Goal: Task Accomplishment & Management: Complete application form

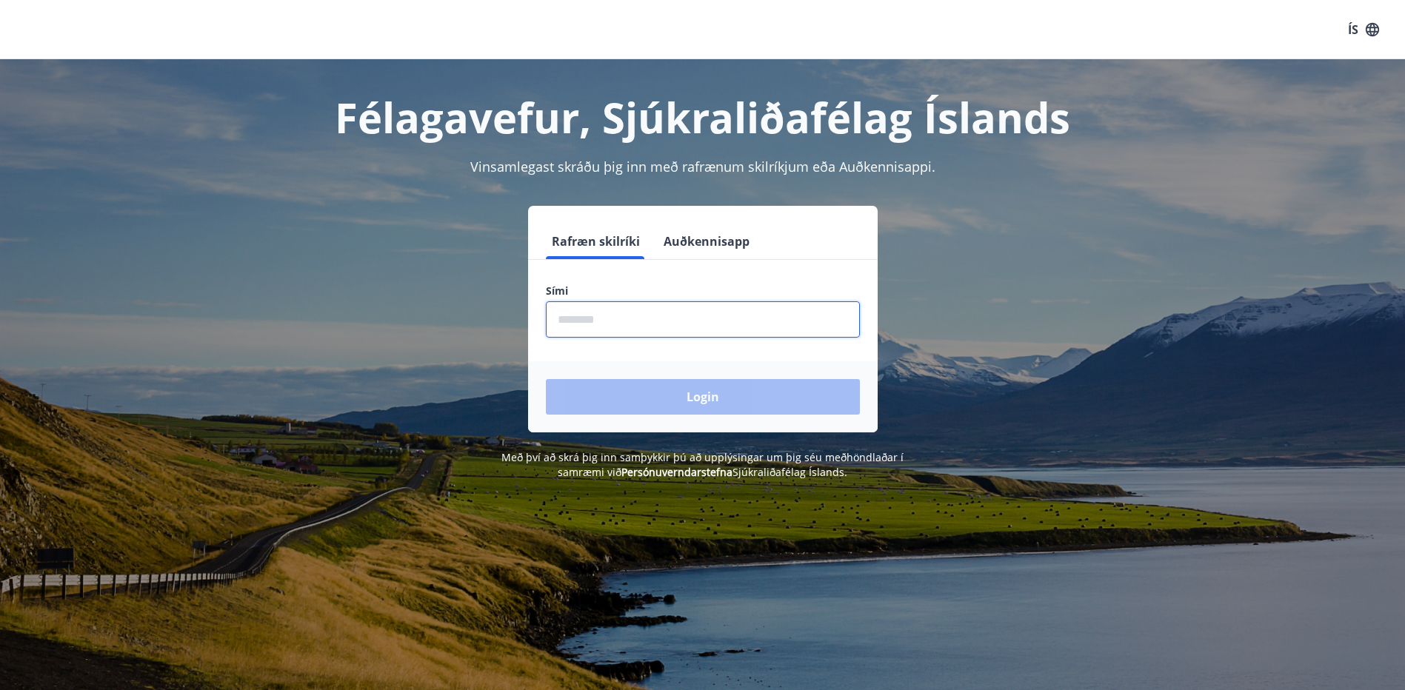
click at [625, 327] on input "phone" at bounding box center [703, 319] width 314 height 36
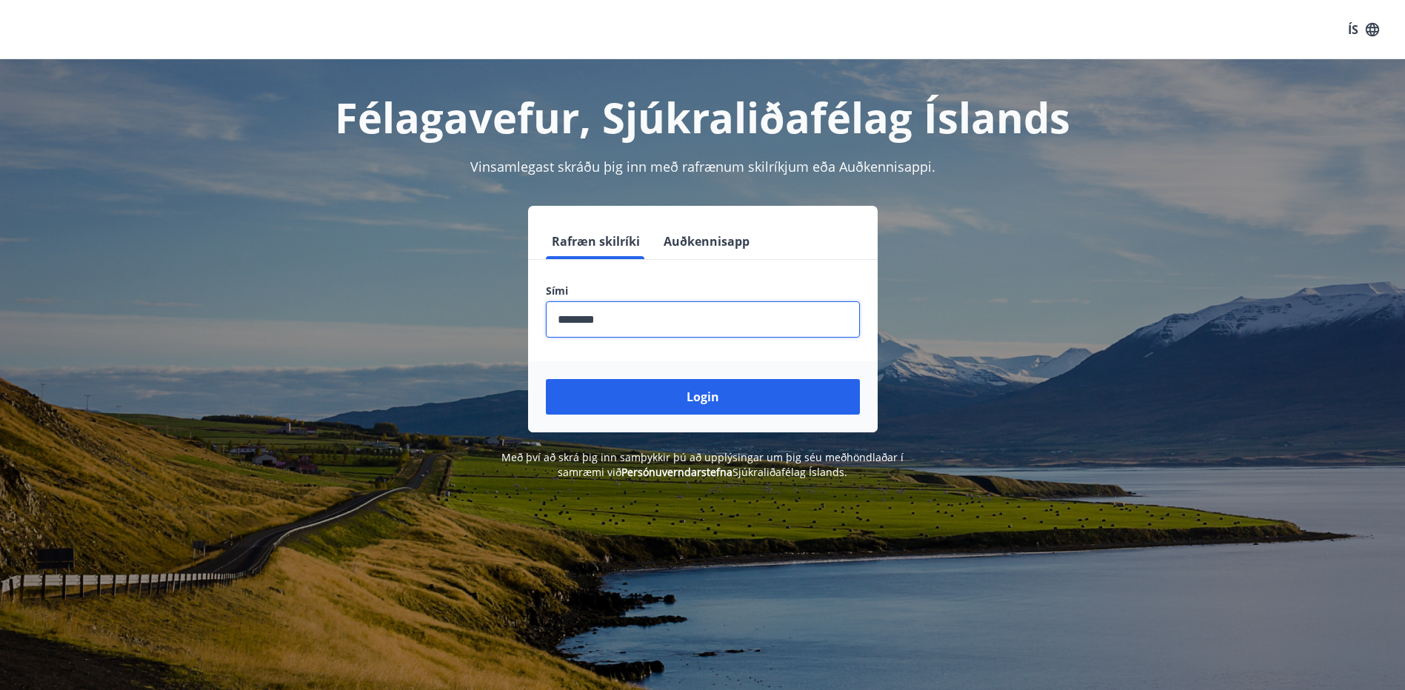
type input "********"
click at [546, 379] on button "Login" at bounding box center [703, 397] width 314 height 36
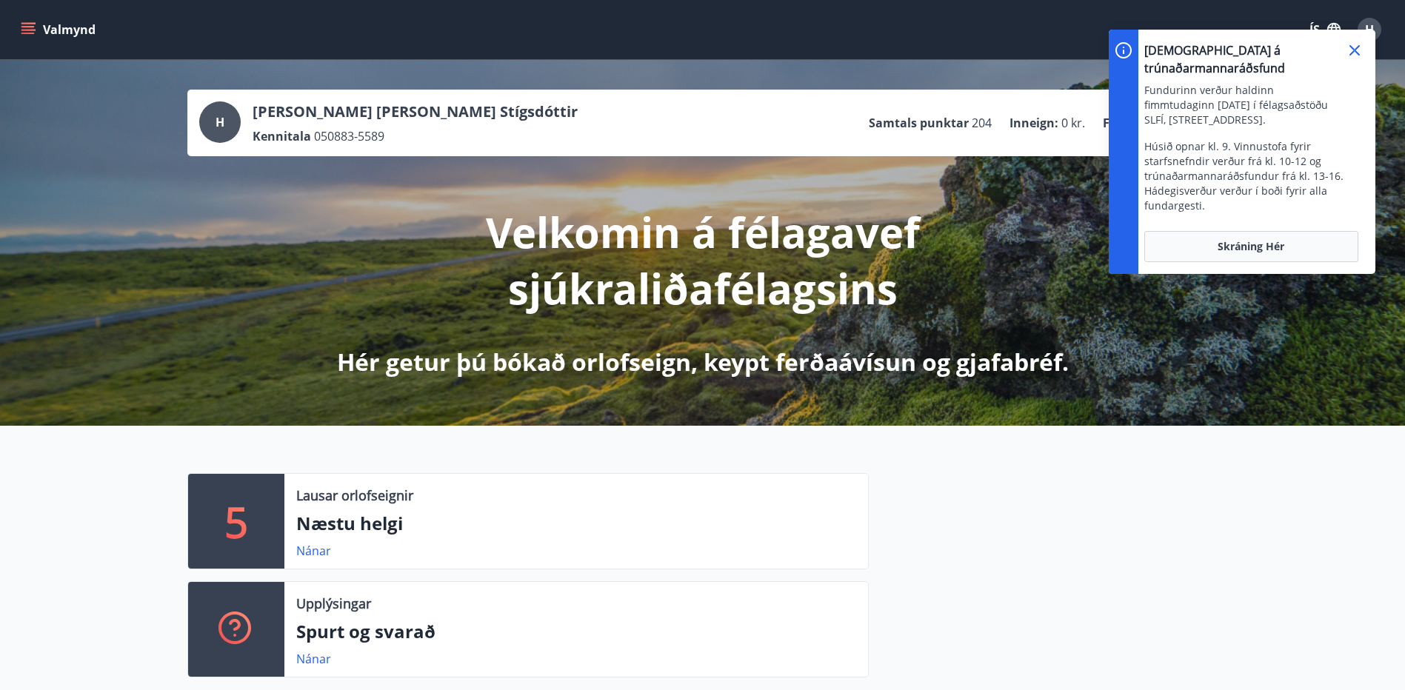
click at [438, 87] on div "H [PERSON_NAME] [PERSON_NAME] Stígsdóttir Kennitala 050883-5589 Samtals punktar…" at bounding box center [702, 243] width 1405 height 366
click at [1275, 231] on button "Skráning hér" at bounding box center [1251, 246] width 214 height 31
click at [1355, 48] on icon at bounding box center [1355, 50] width 18 height 18
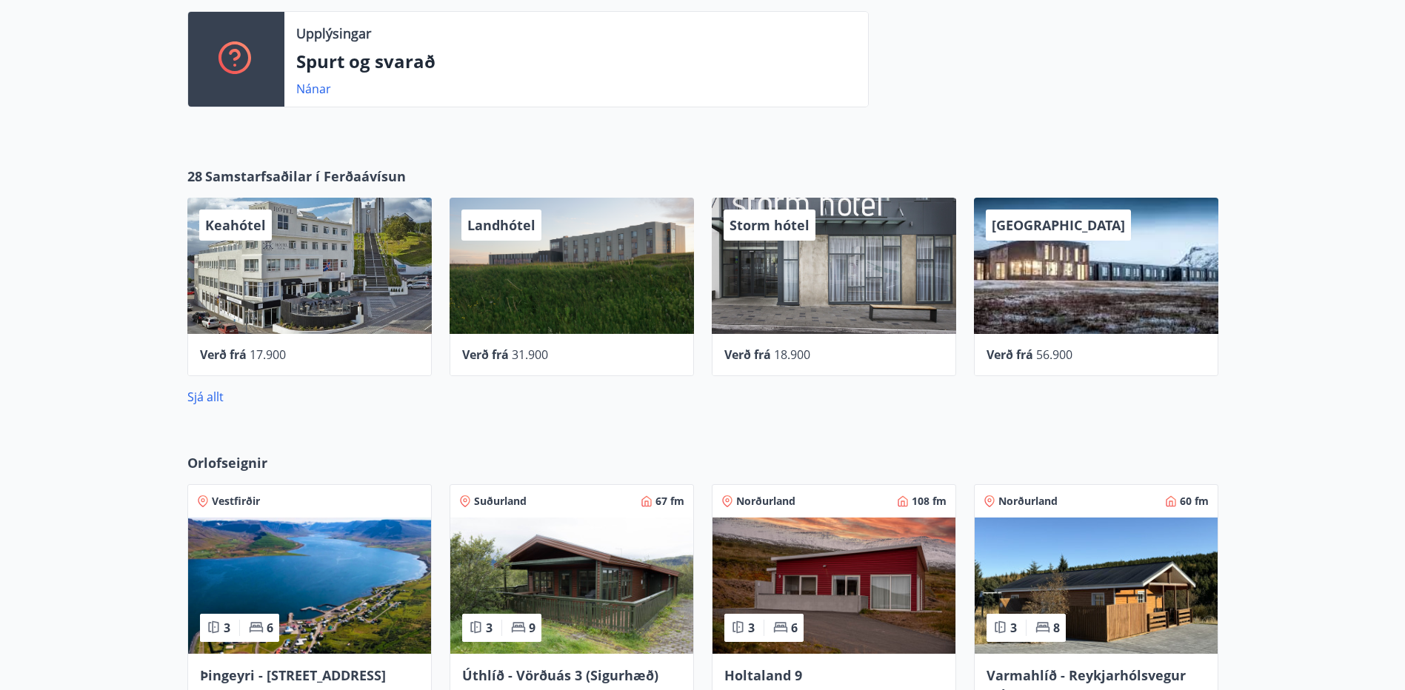
scroll to position [593, 0]
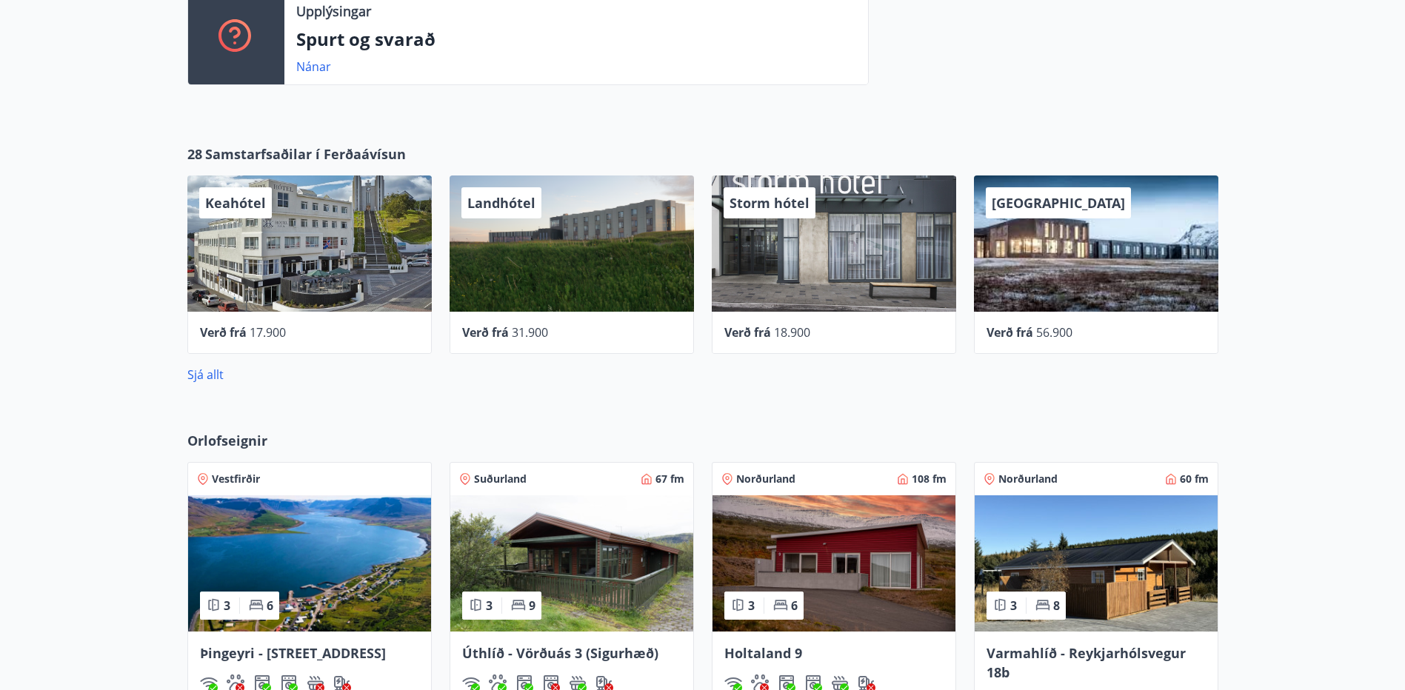
click at [231, 441] on span "Orlofseignir" at bounding box center [227, 440] width 80 height 19
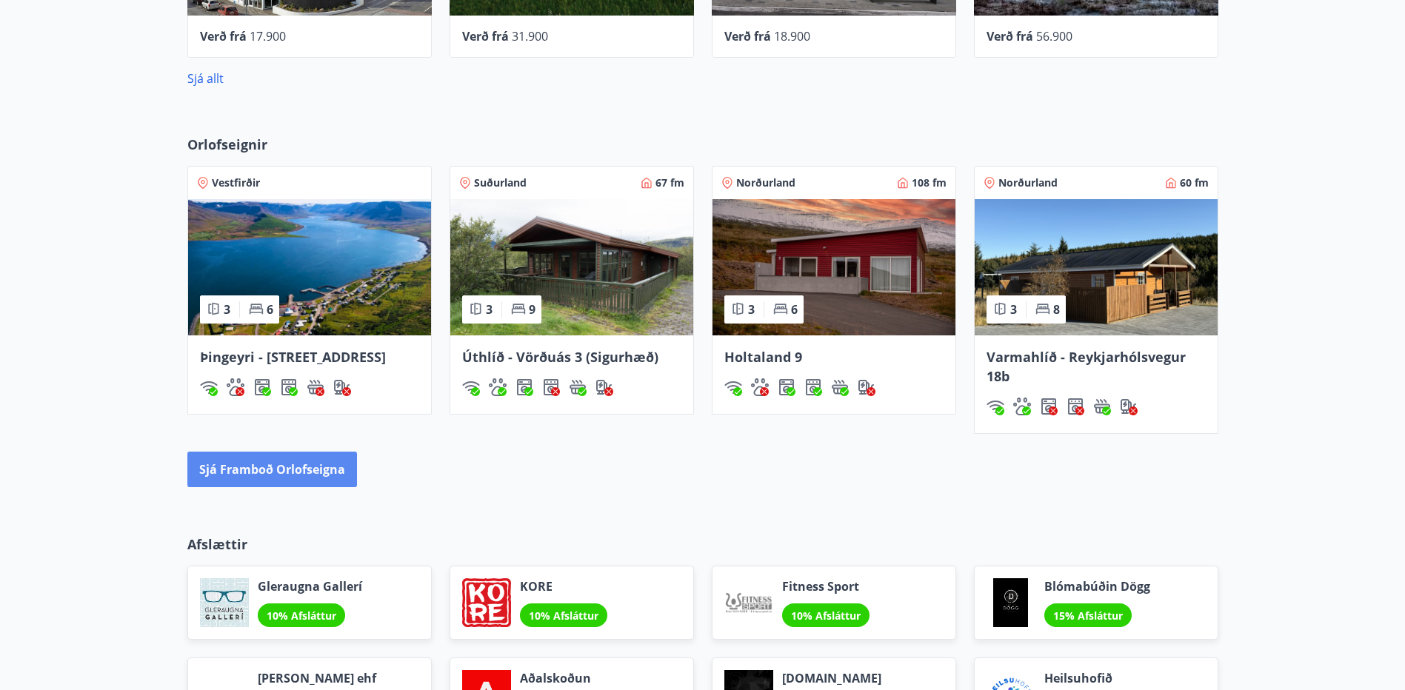
click at [259, 476] on button "Sjá framboð orlofseigna" at bounding box center [272, 470] width 170 height 36
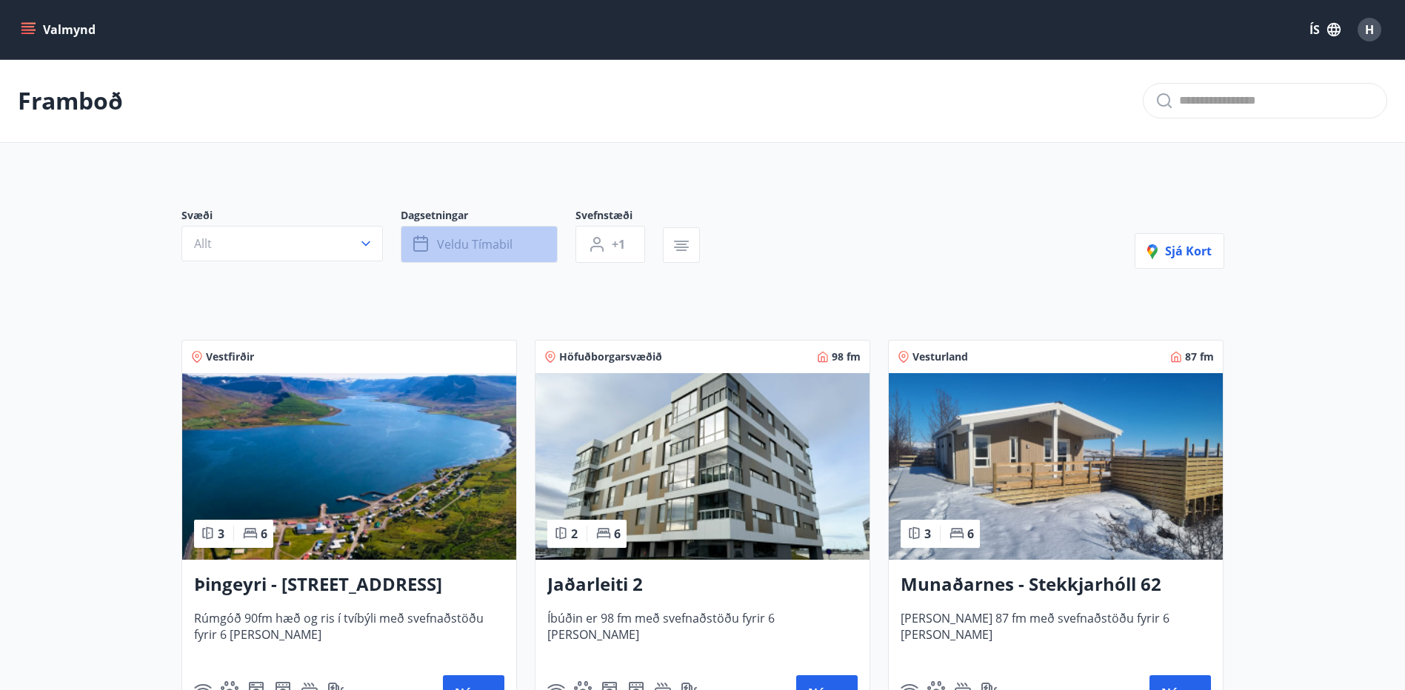
click at [481, 244] on span "Veldu tímabil" at bounding box center [475, 244] width 76 height 16
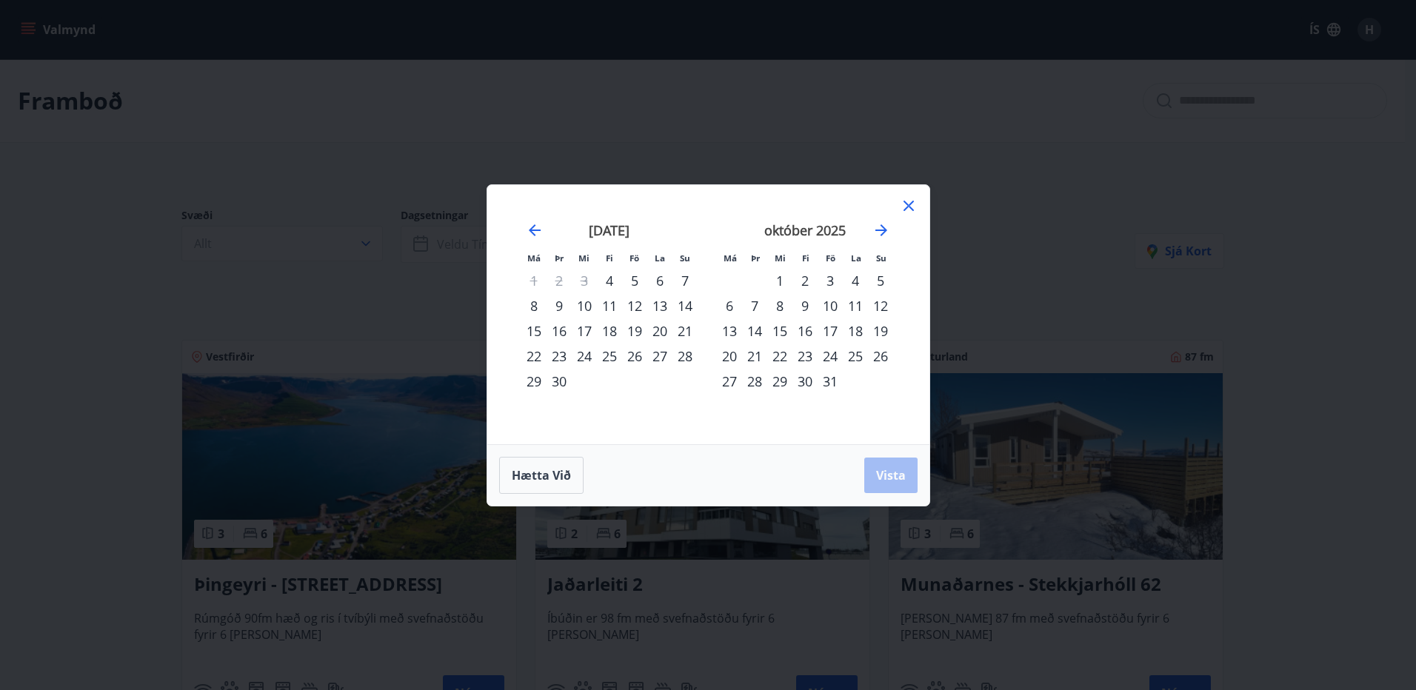
click at [804, 329] on div "16" at bounding box center [805, 331] width 25 height 25
click at [736, 353] on div "20" at bounding box center [729, 356] width 25 height 25
click at [895, 473] on span "Vista" at bounding box center [891, 475] width 30 height 16
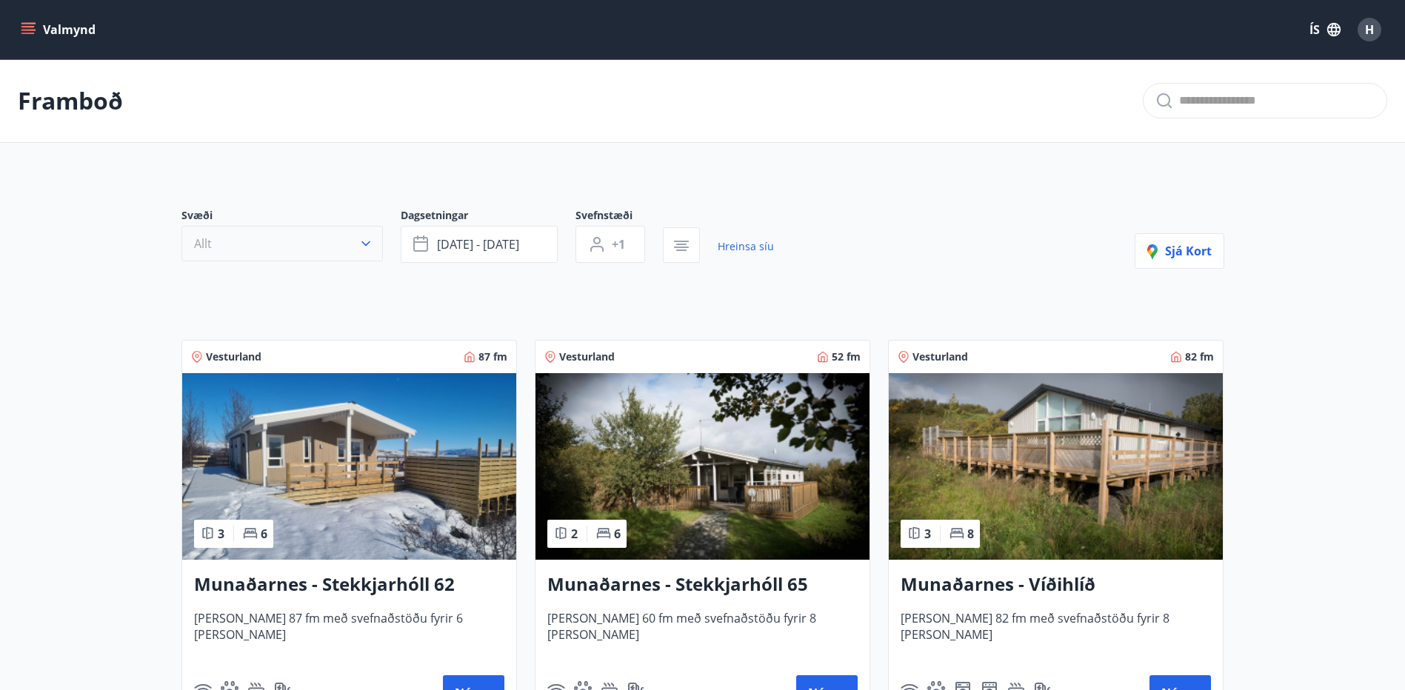
click at [302, 237] on button "Allt" at bounding box center [281, 244] width 201 height 36
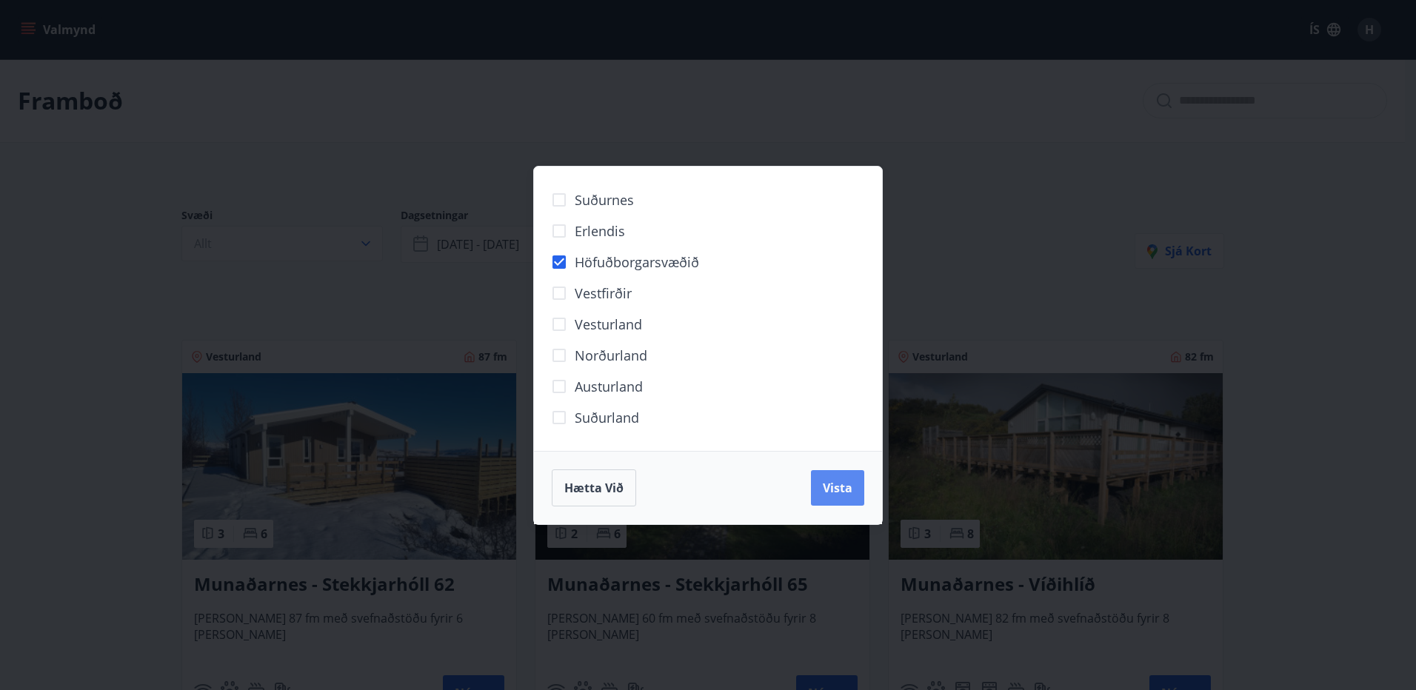
click at [816, 499] on button "Vista" at bounding box center [837, 488] width 53 height 36
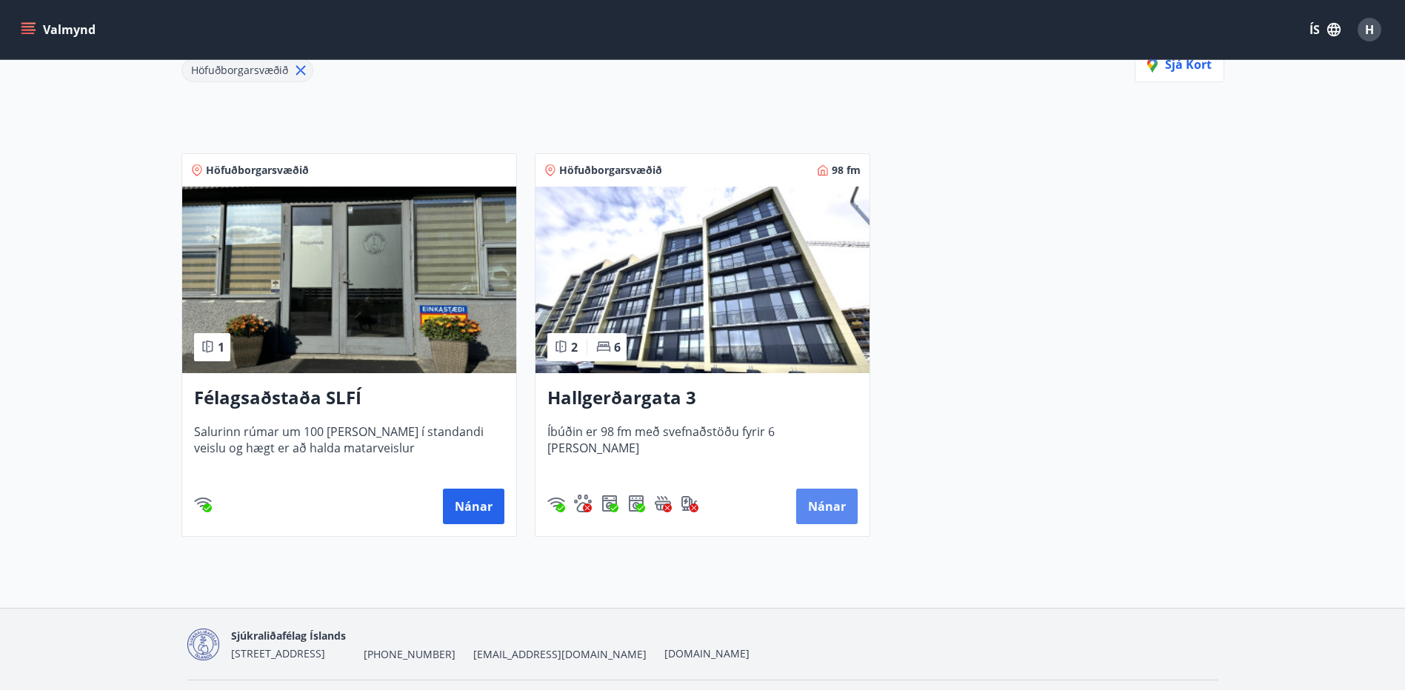
click at [831, 522] on button "Nánar" at bounding box center [826, 507] width 61 height 36
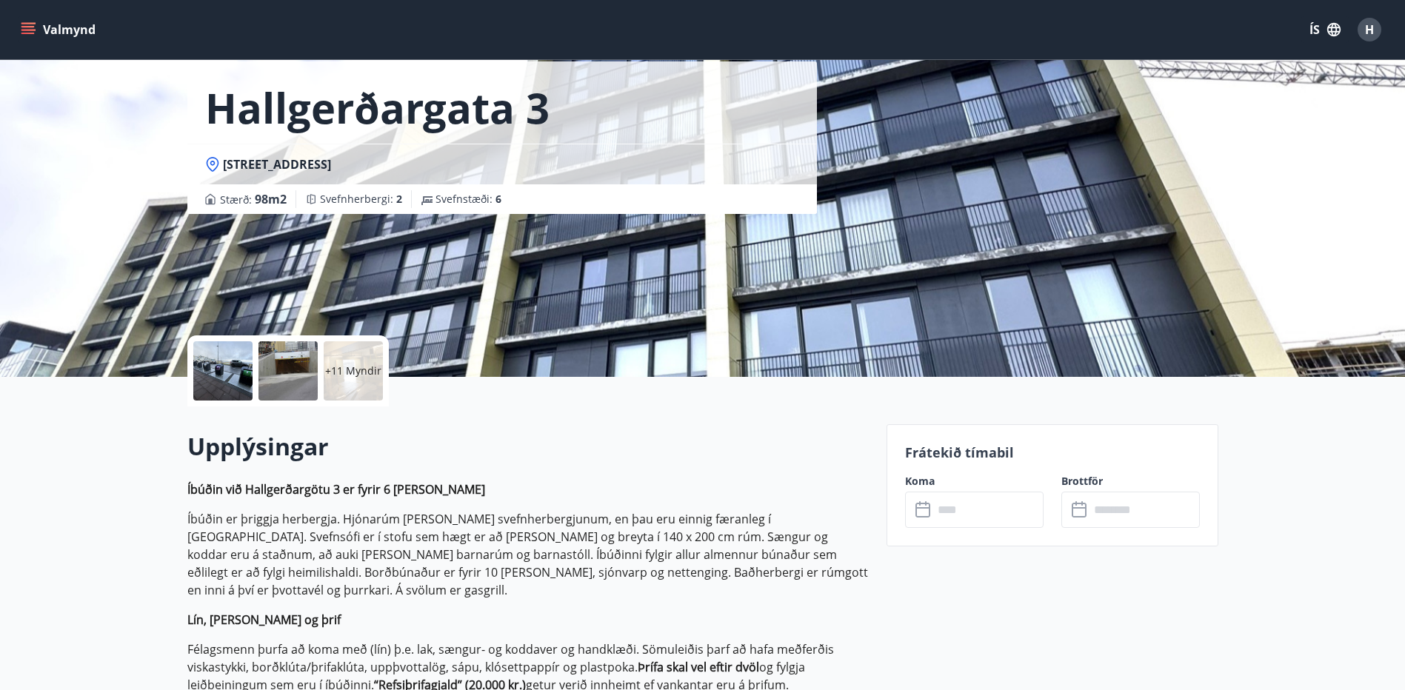
scroll to position [222, 0]
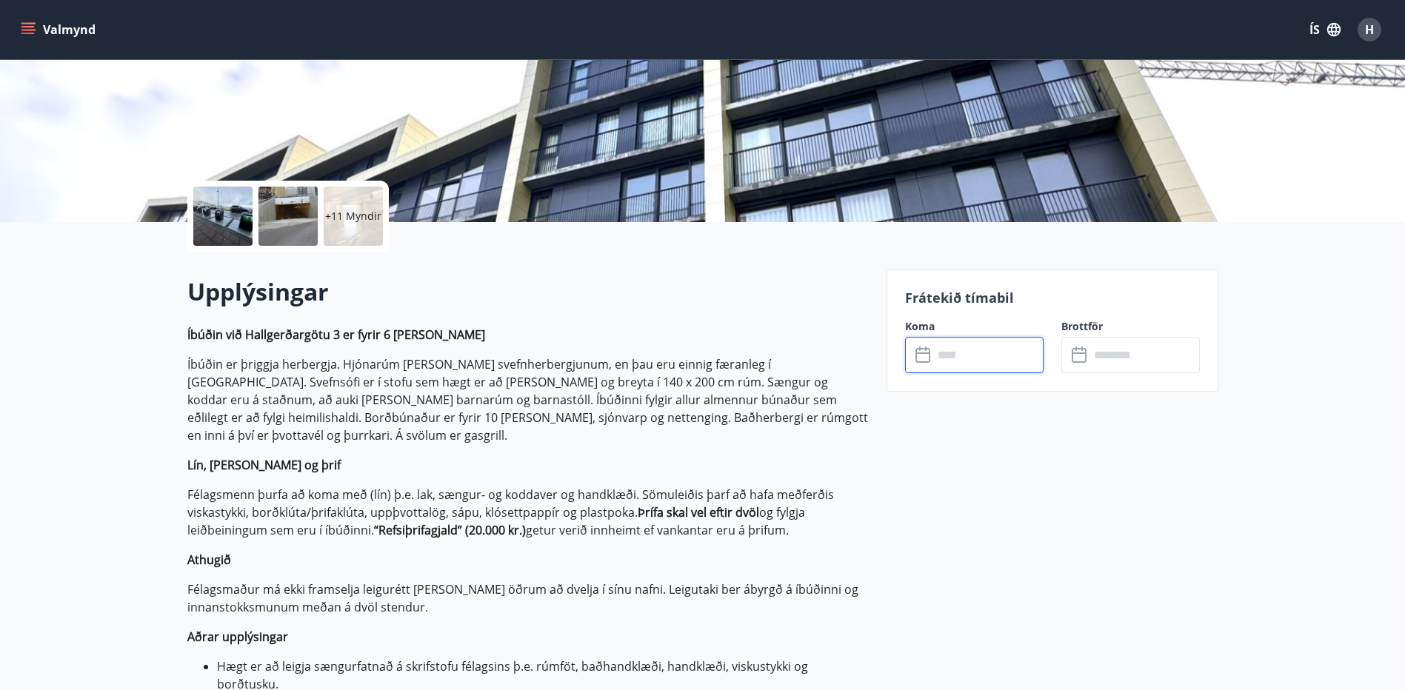
click at [945, 354] on input "text" at bounding box center [988, 355] width 110 height 36
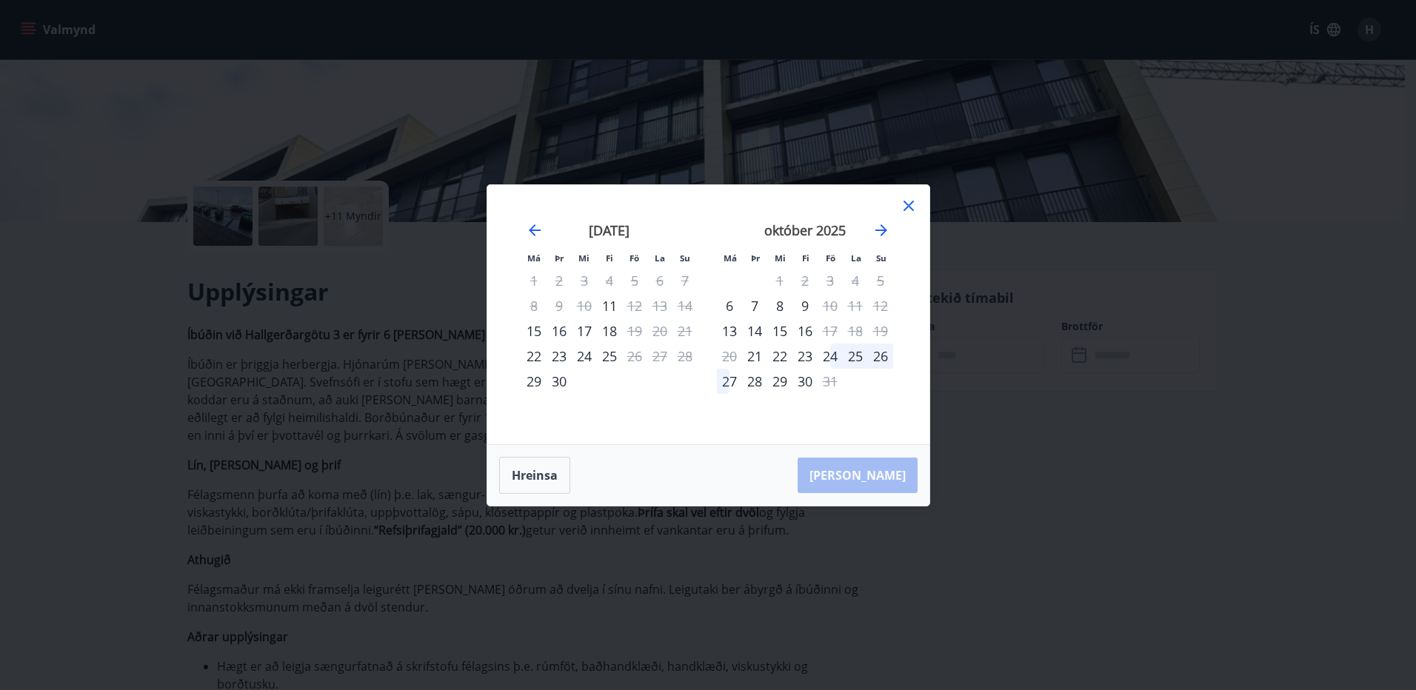
click at [806, 335] on div "16" at bounding box center [805, 331] width 25 height 25
click at [721, 356] on div "20" at bounding box center [729, 356] width 25 height 25
click at [904, 205] on icon at bounding box center [909, 206] width 18 height 18
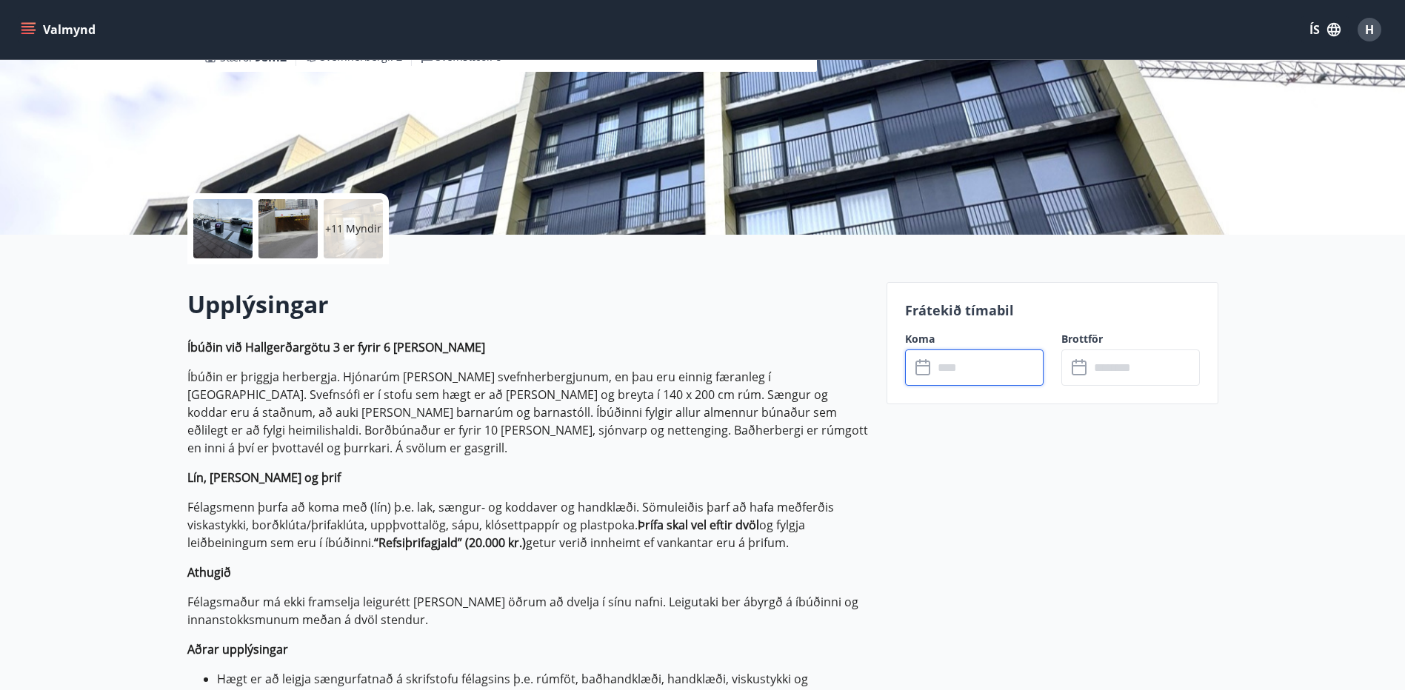
scroll to position [0, 0]
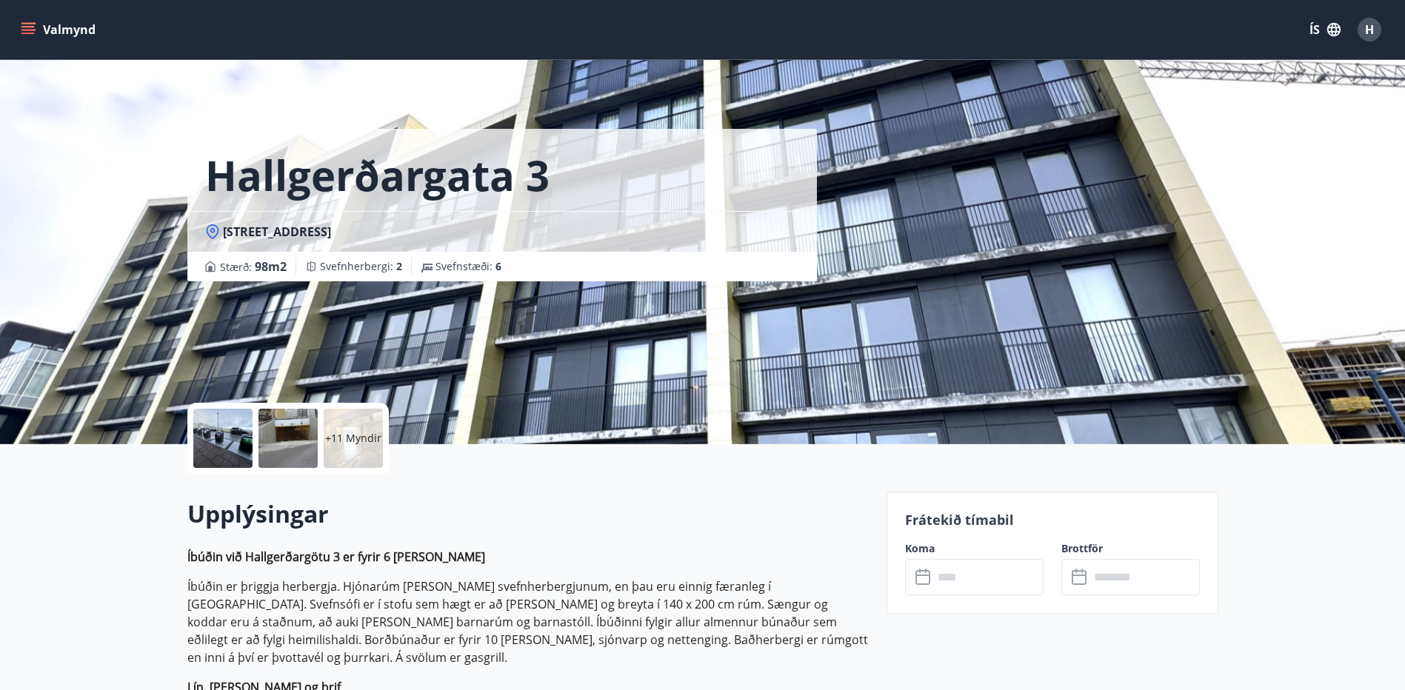
click at [41, 34] on button "Valmynd" at bounding box center [60, 29] width 84 height 27
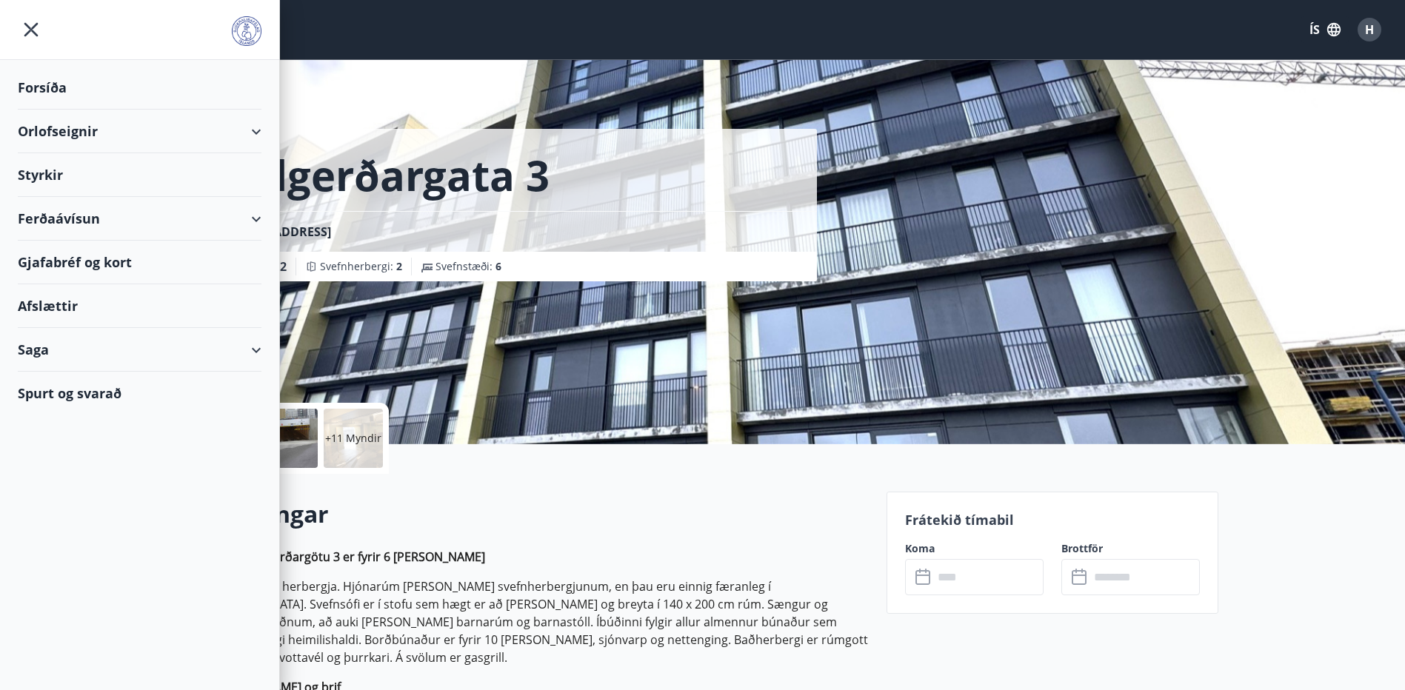
click at [65, 136] on div "Orlofseignir" at bounding box center [140, 132] width 244 height 44
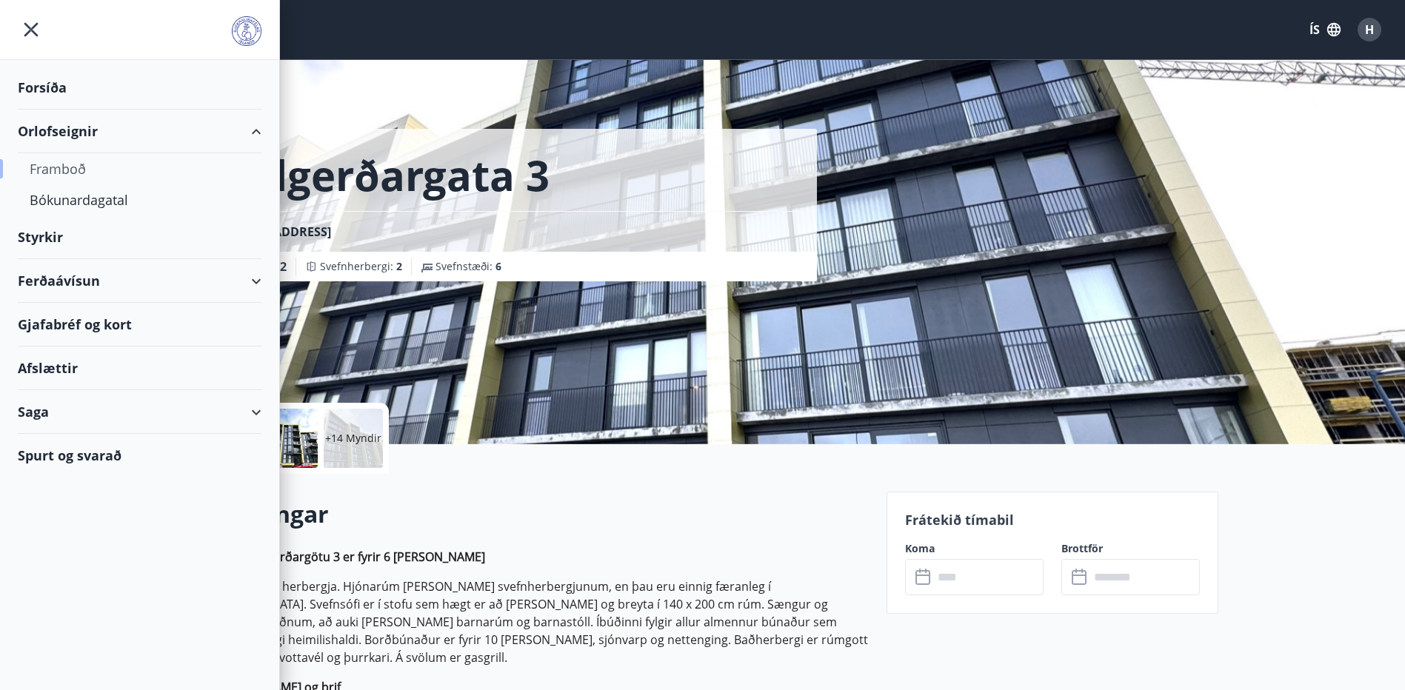
click at [70, 164] on div "Framboð" at bounding box center [140, 168] width 220 height 31
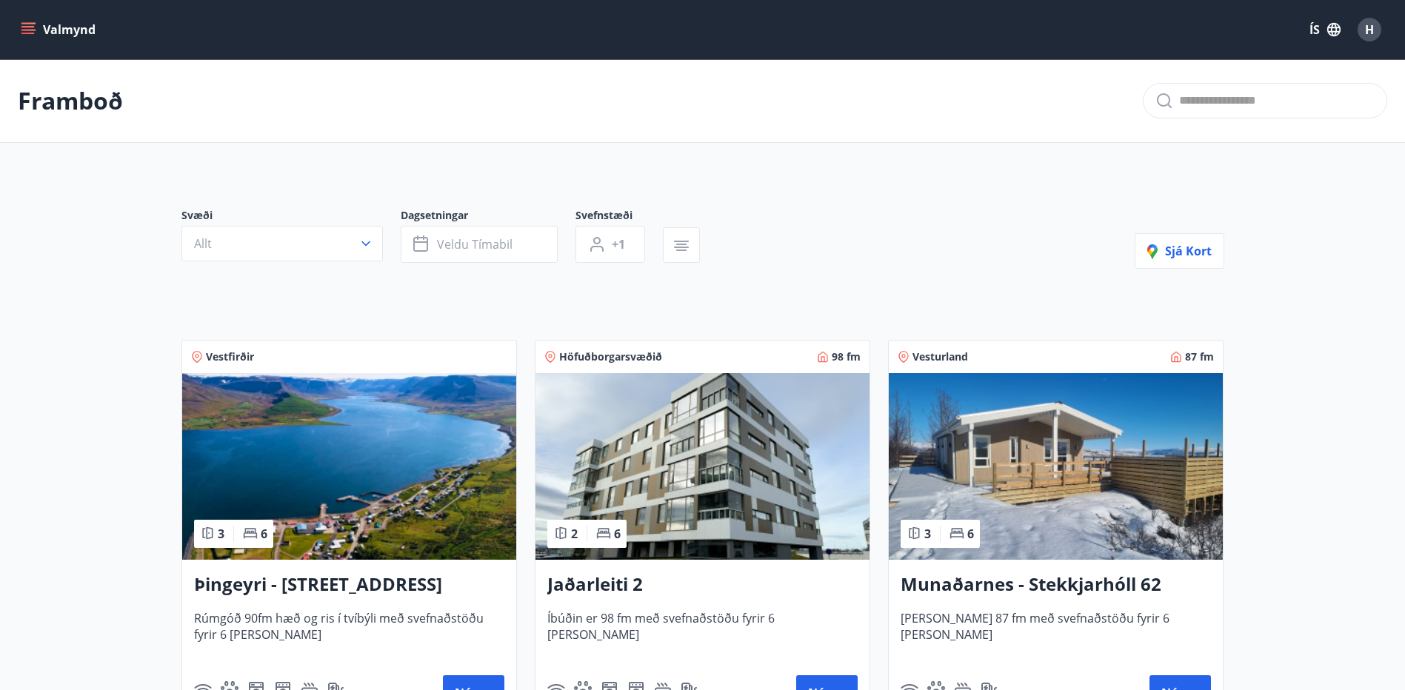
click at [24, 36] on icon "menu" at bounding box center [28, 29] width 15 height 15
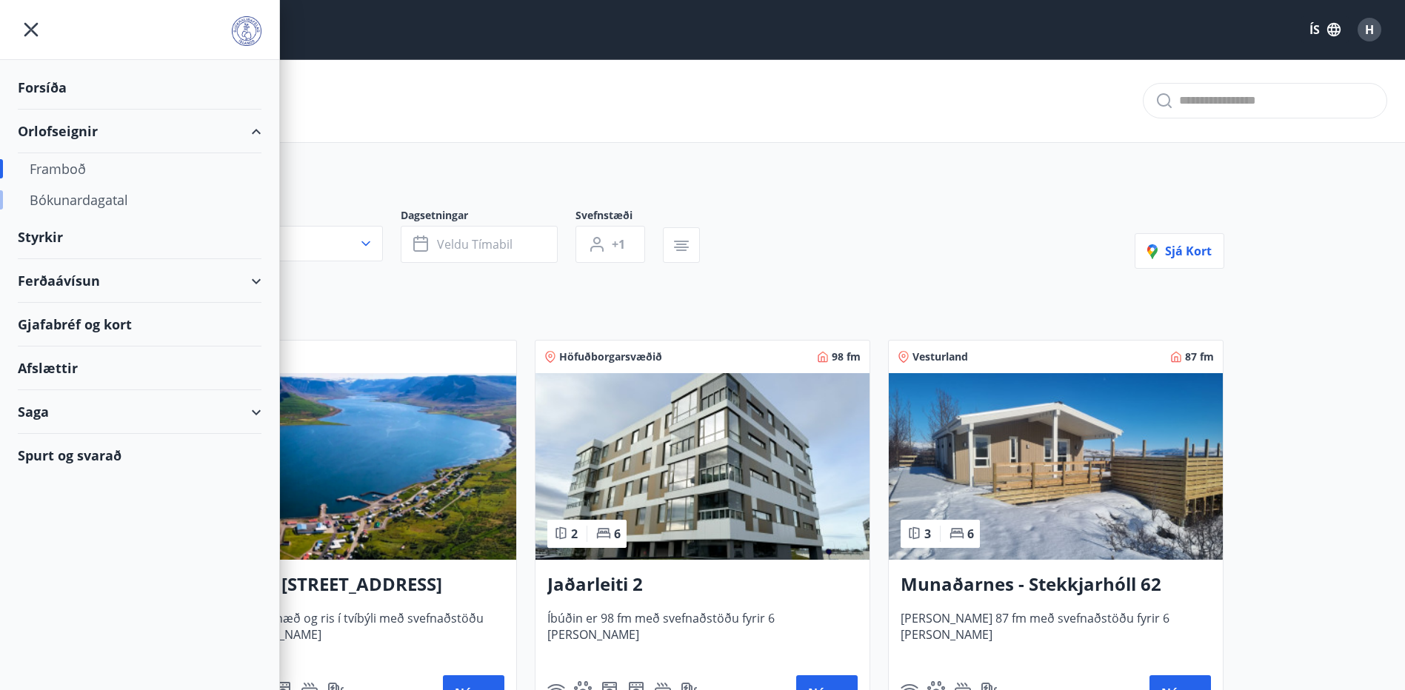
click at [68, 197] on div "Bókunardagatal" at bounding box center [140, 199] width 220 height 31
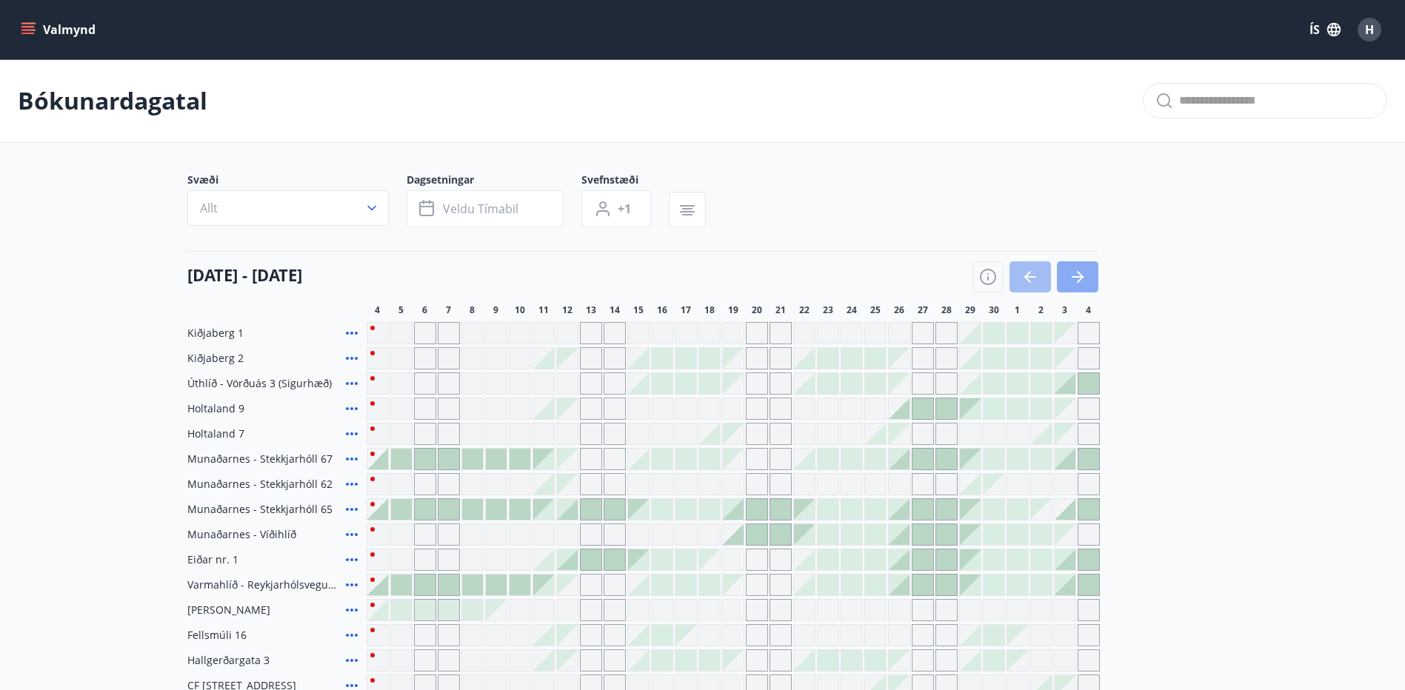
click at [1077, 280] on icon "button" at bounding box center [1078, 277] width 18 height 18
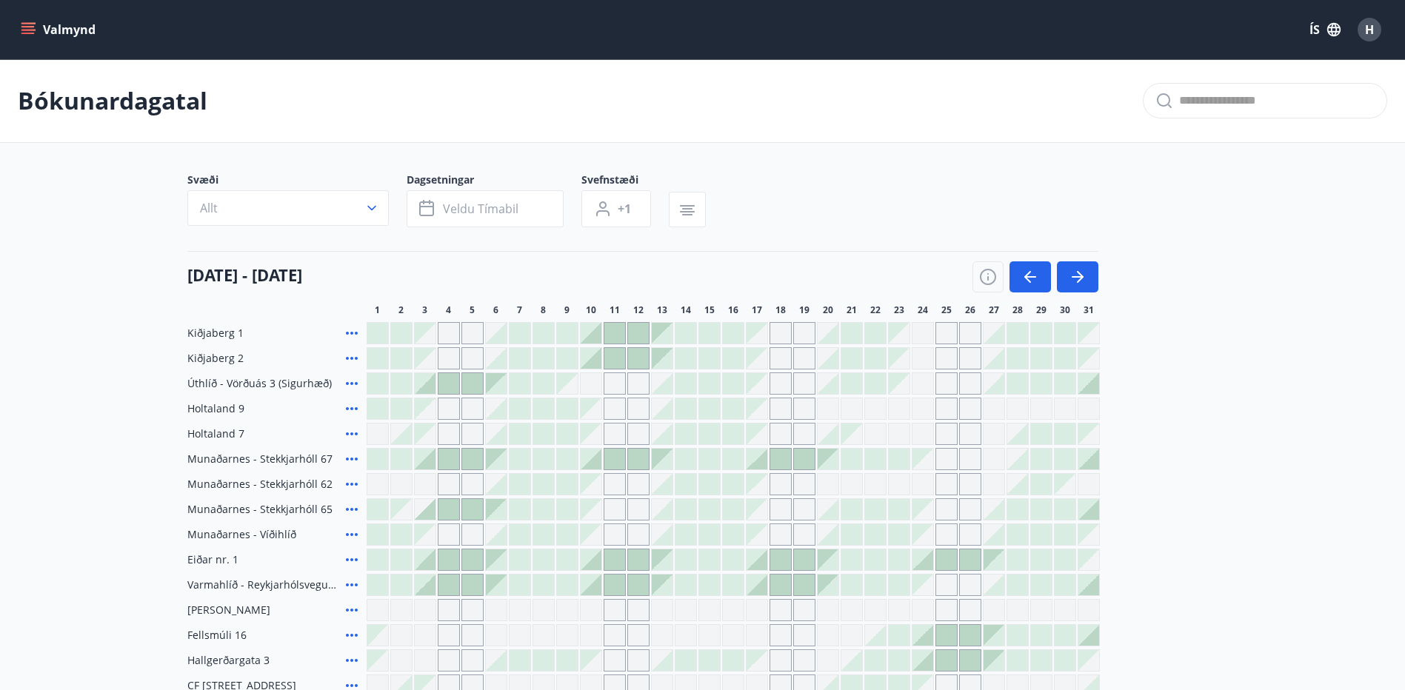
click at [33, 36] on icon "menu" at bounding box center [28, 29] width 15 height 15
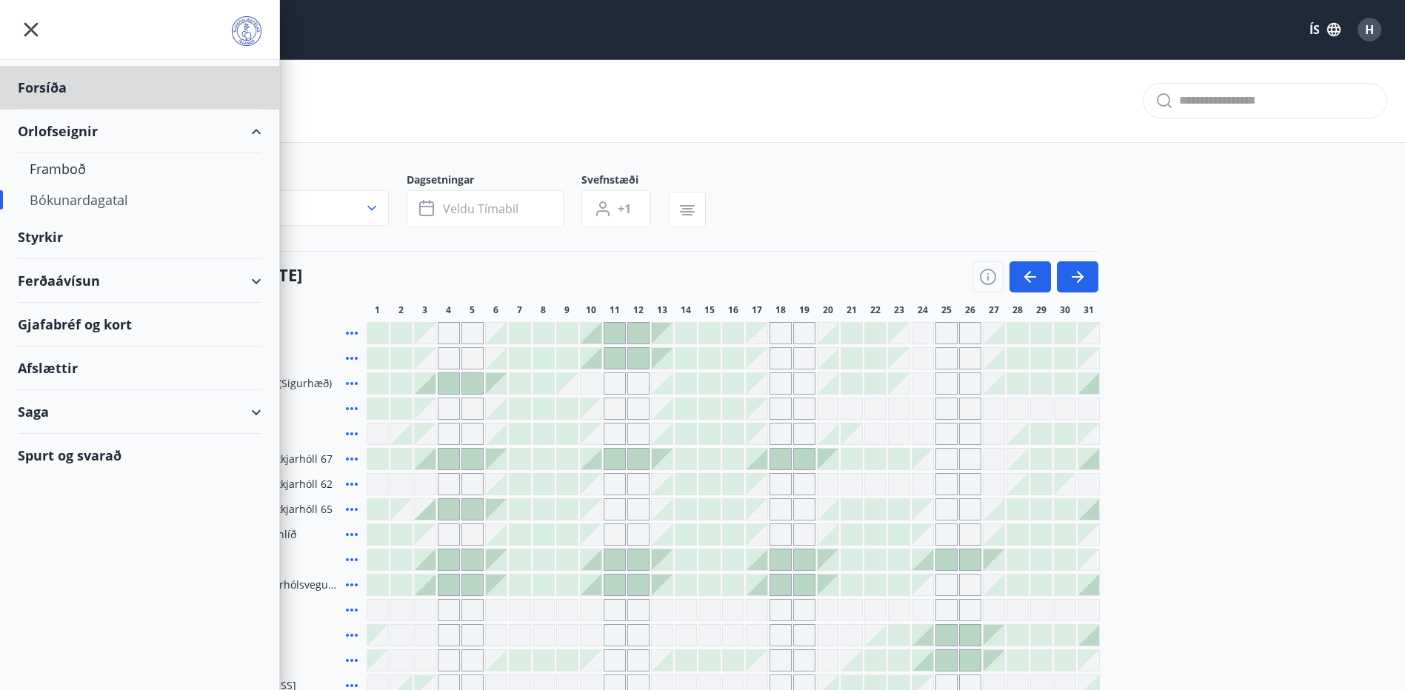
click at [36, 233] on div "Styrkir" at bounding box center [140, 238] width 244 height 44
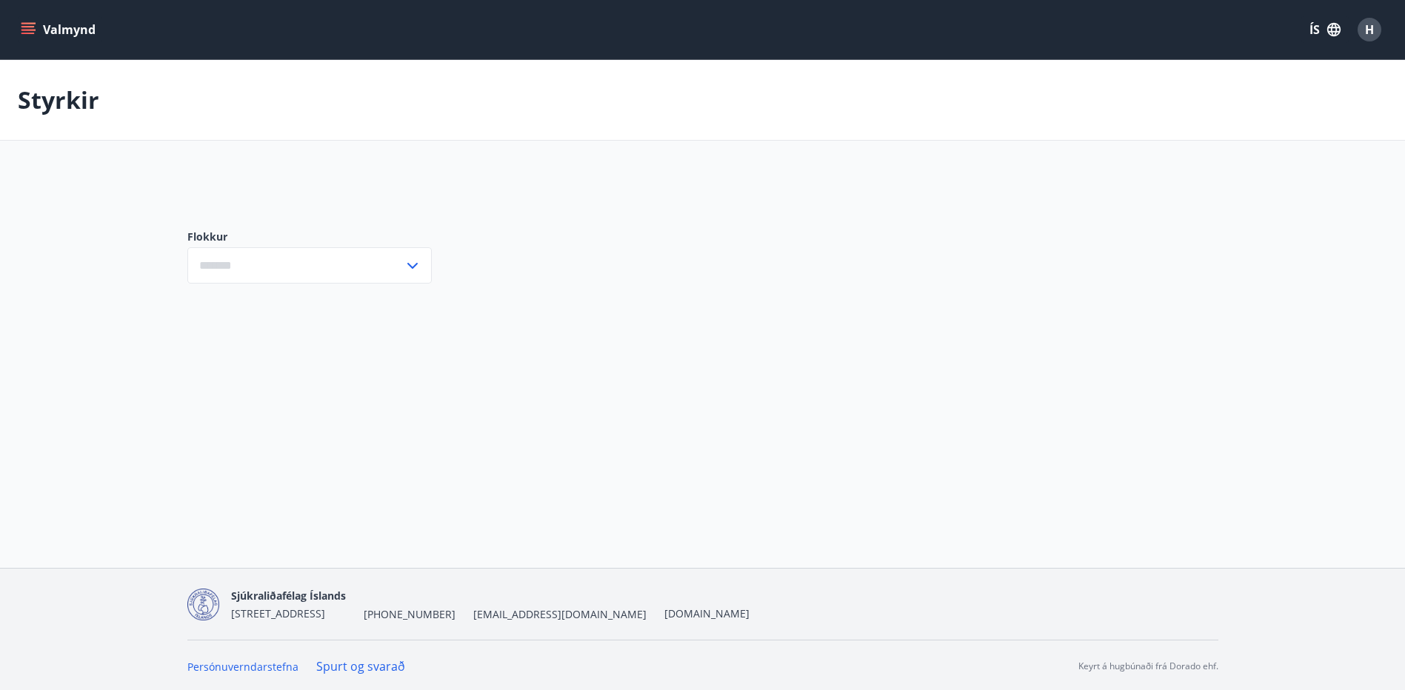
type input "***"
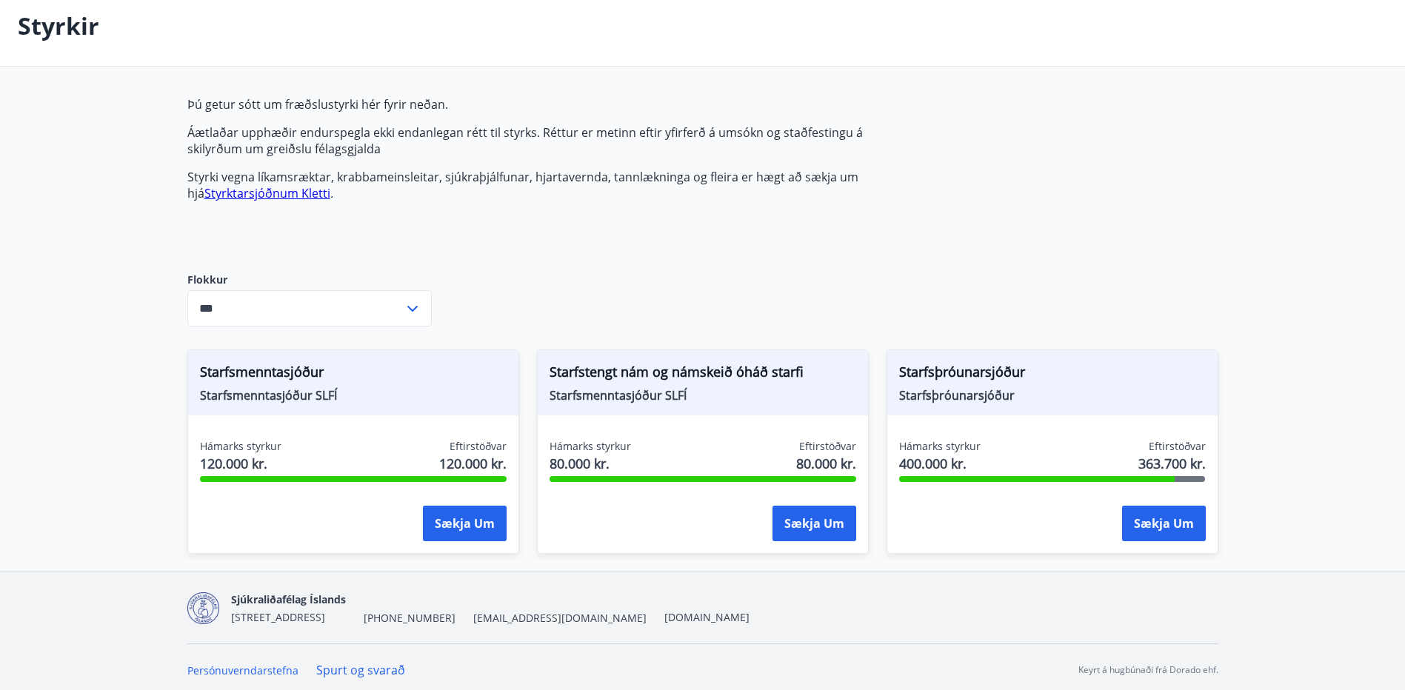
scroll to position [80, 0]
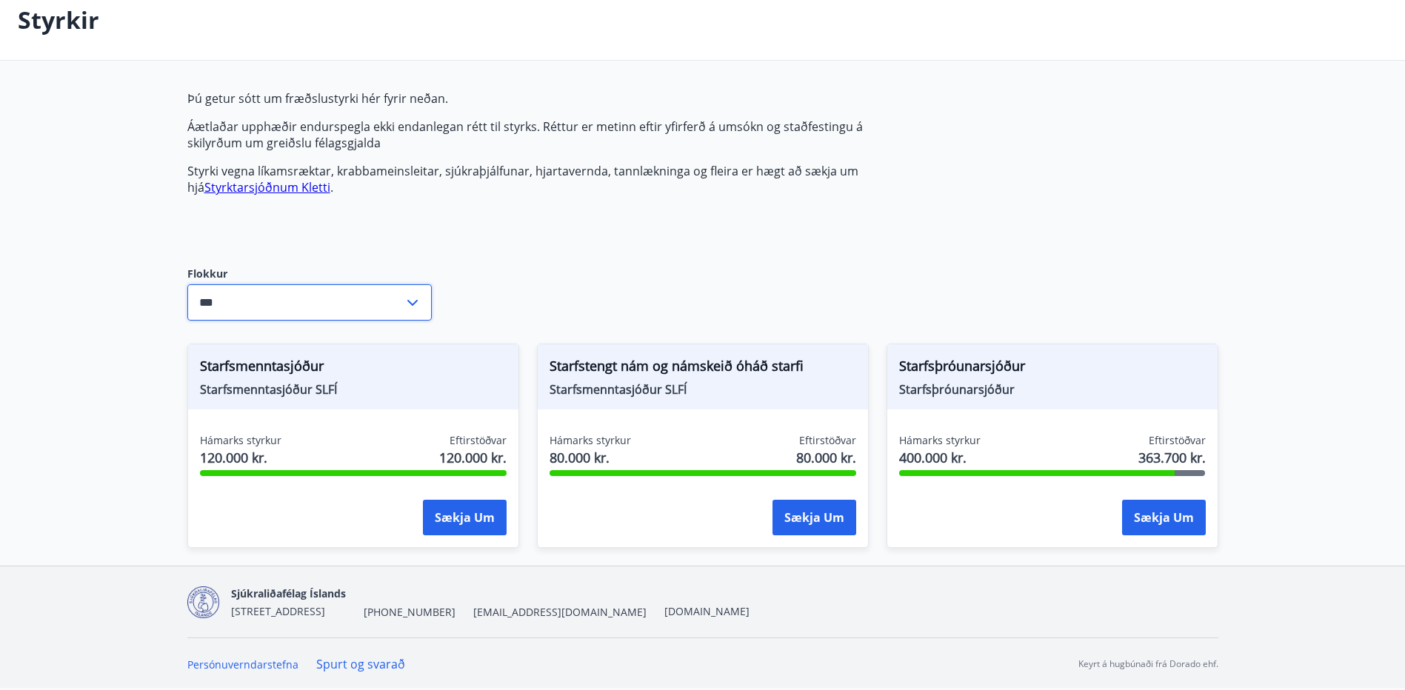
click at [379, 297] on input "***" at bounding box center [295, 302] width 216 height 36
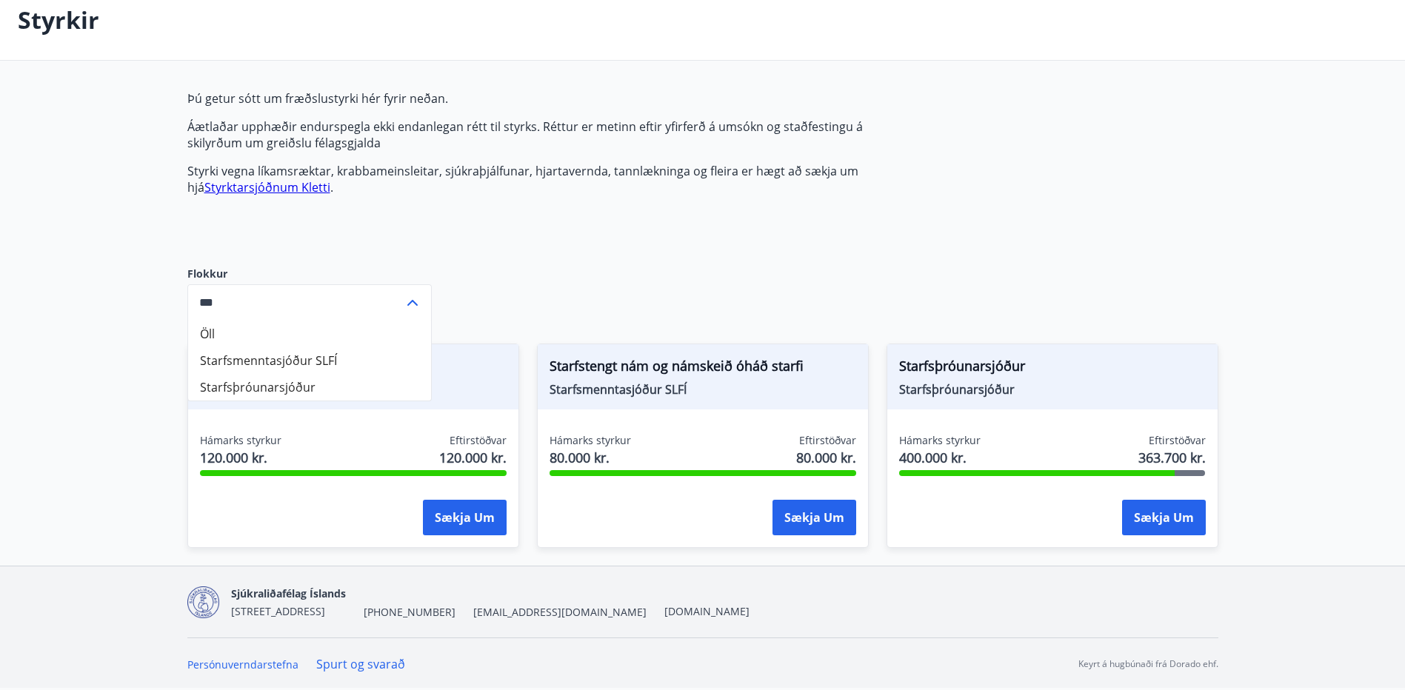
click at [379, 297] on input "***" at bounding box center [295, 302] width 216 height 36
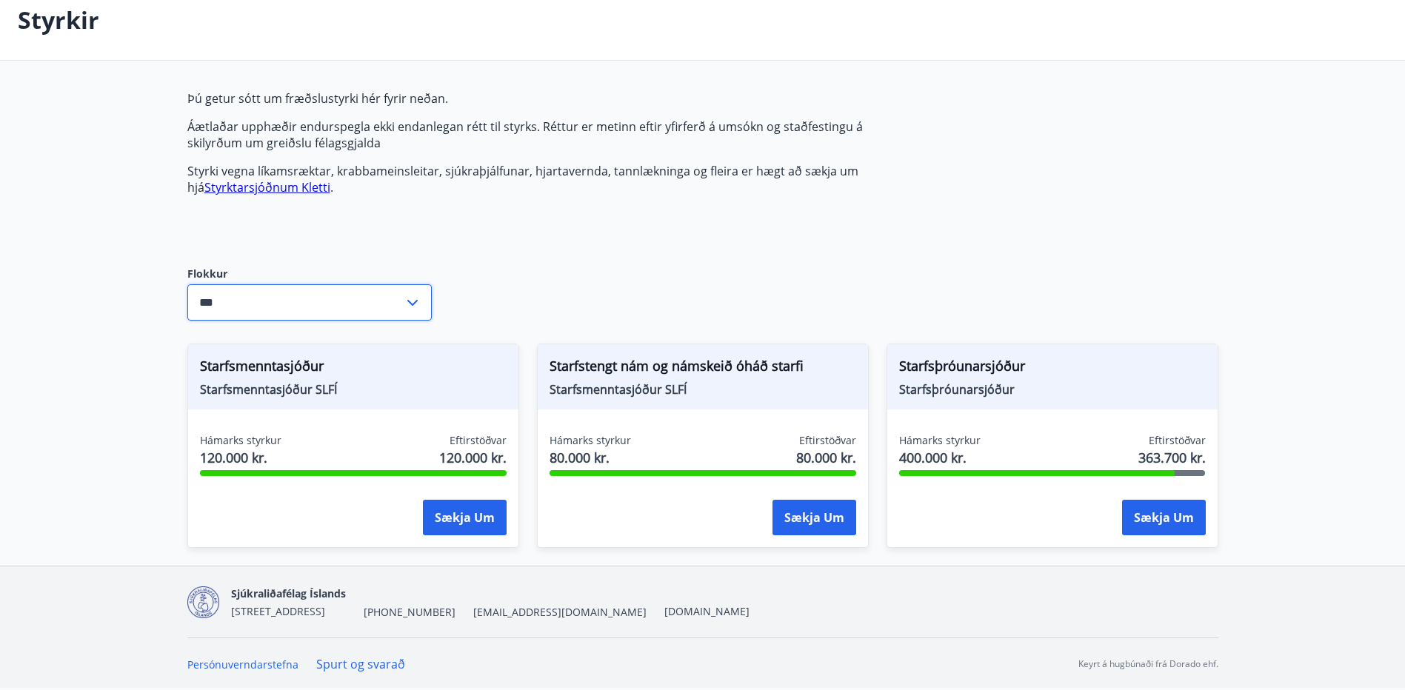
click at [379, 297] on input "***" at bounding box center [295, 302] width 216 height 36
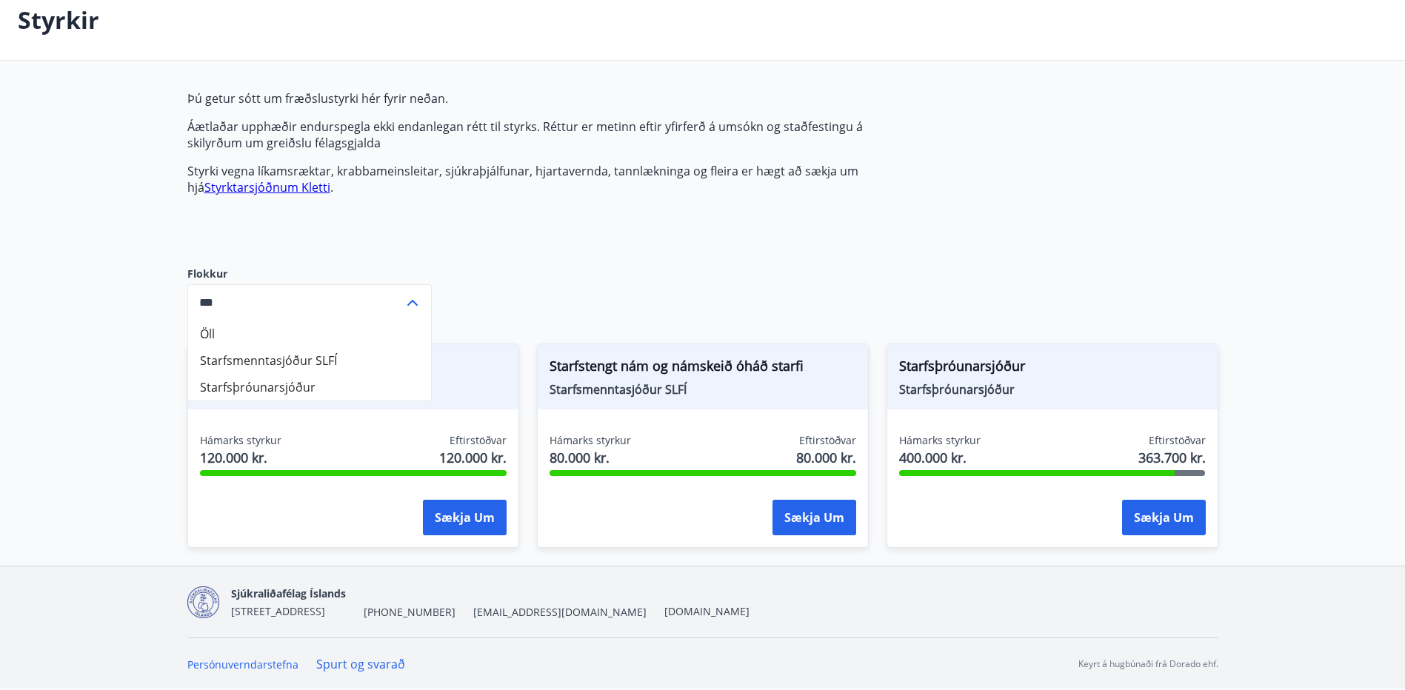
click at [379, 297] on input "***" at bounding box center [295, 302] width 216 height 36
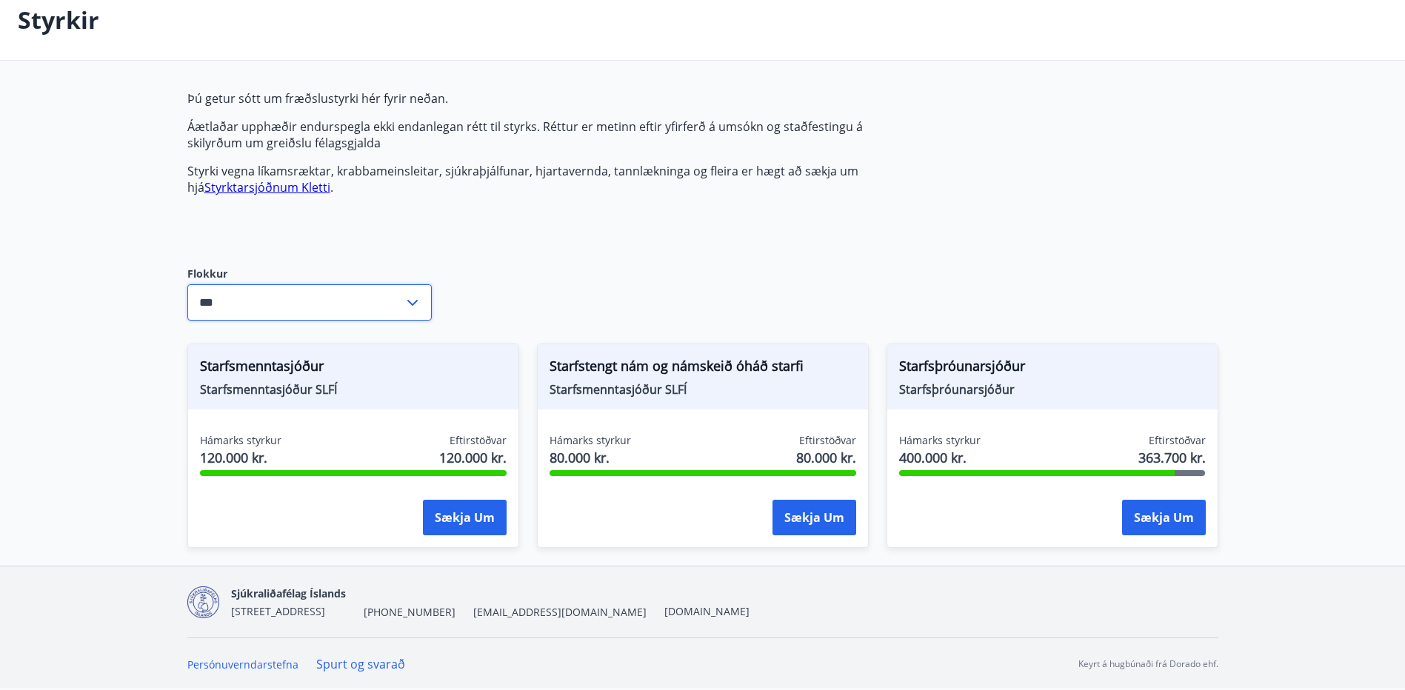
click at [476, 269] on div "Þú getur sótt um fræðslustyrki hér fyrir neðan. Áætlaðar upphæðir endurspegla e…" at bounding box center [702, 328] width 1031 height 476
